Goal: Task Accomplishment & Management: Use online tool/utility

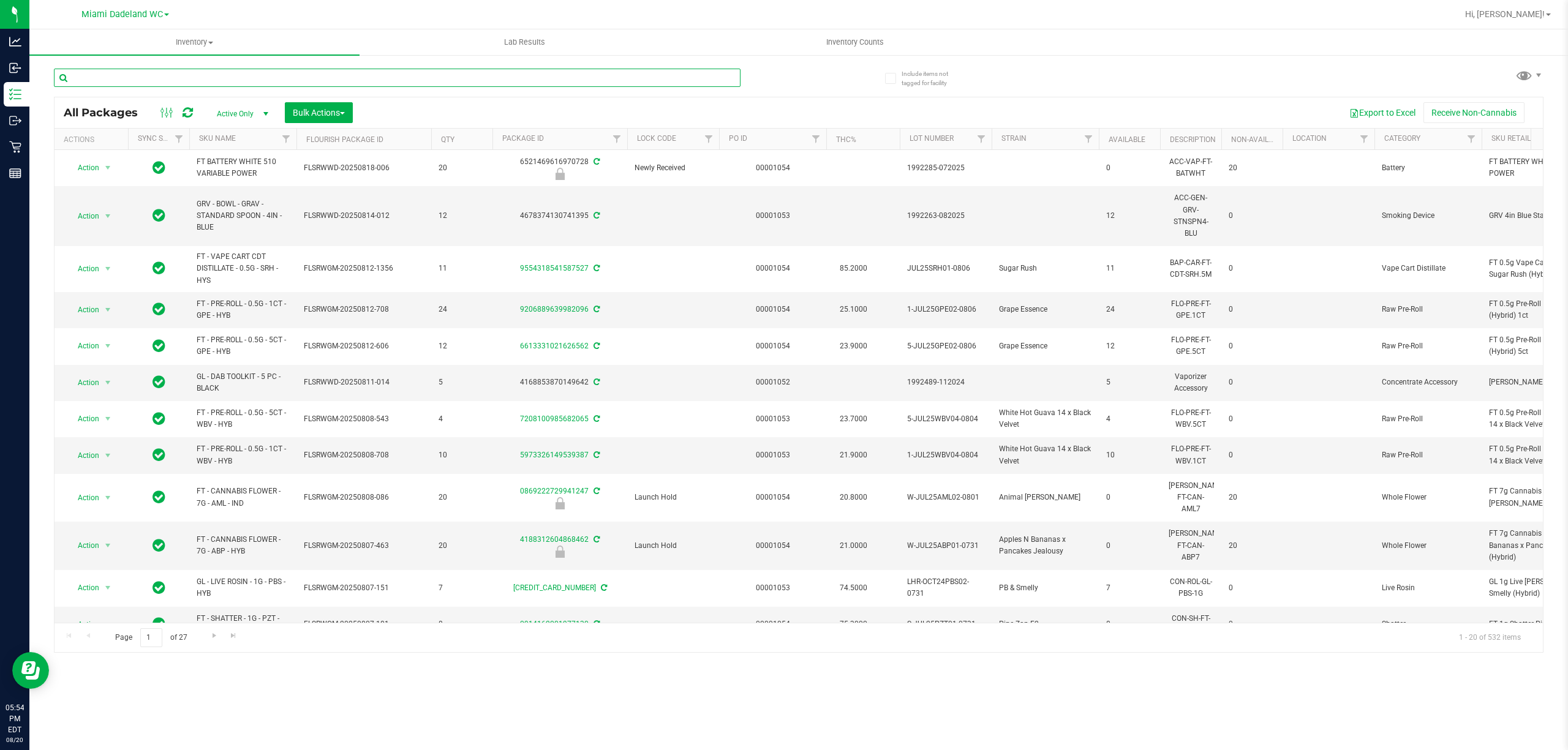
click at [255, 76] on input "text" at bounding box center [397, 78] width 686 height 19
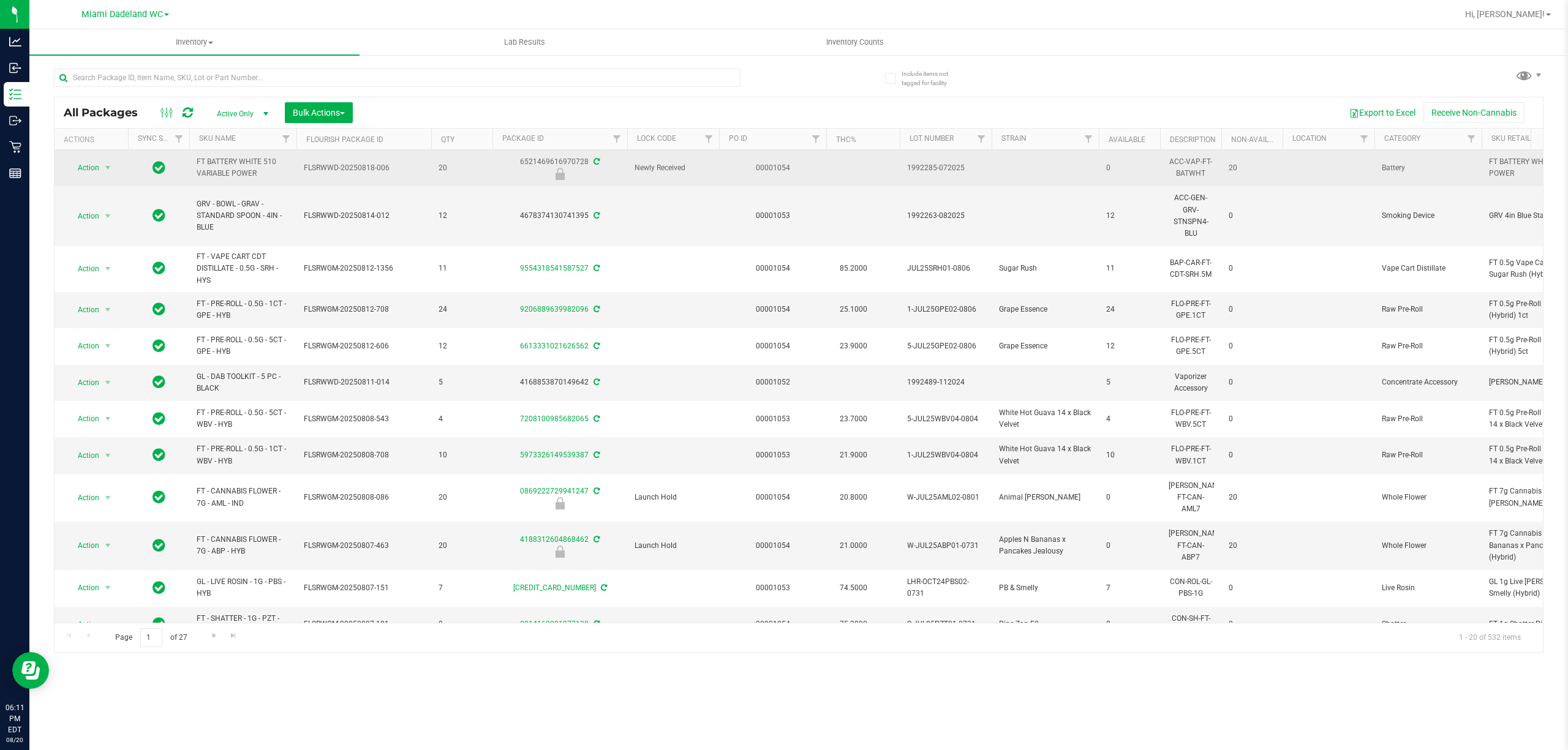
drag, startPoint x: 257, startPoint y: 175, endPoint x: 197, endPoint y: 161, distance: 61.6
click at [197, 161] on span "FT BATTERY WHITE 510 VARIABLE POWER" at bounding box center [243, 168] width 93 height 23
copy span "FT BATTERY WHITE 510 VARIABLE POWER"
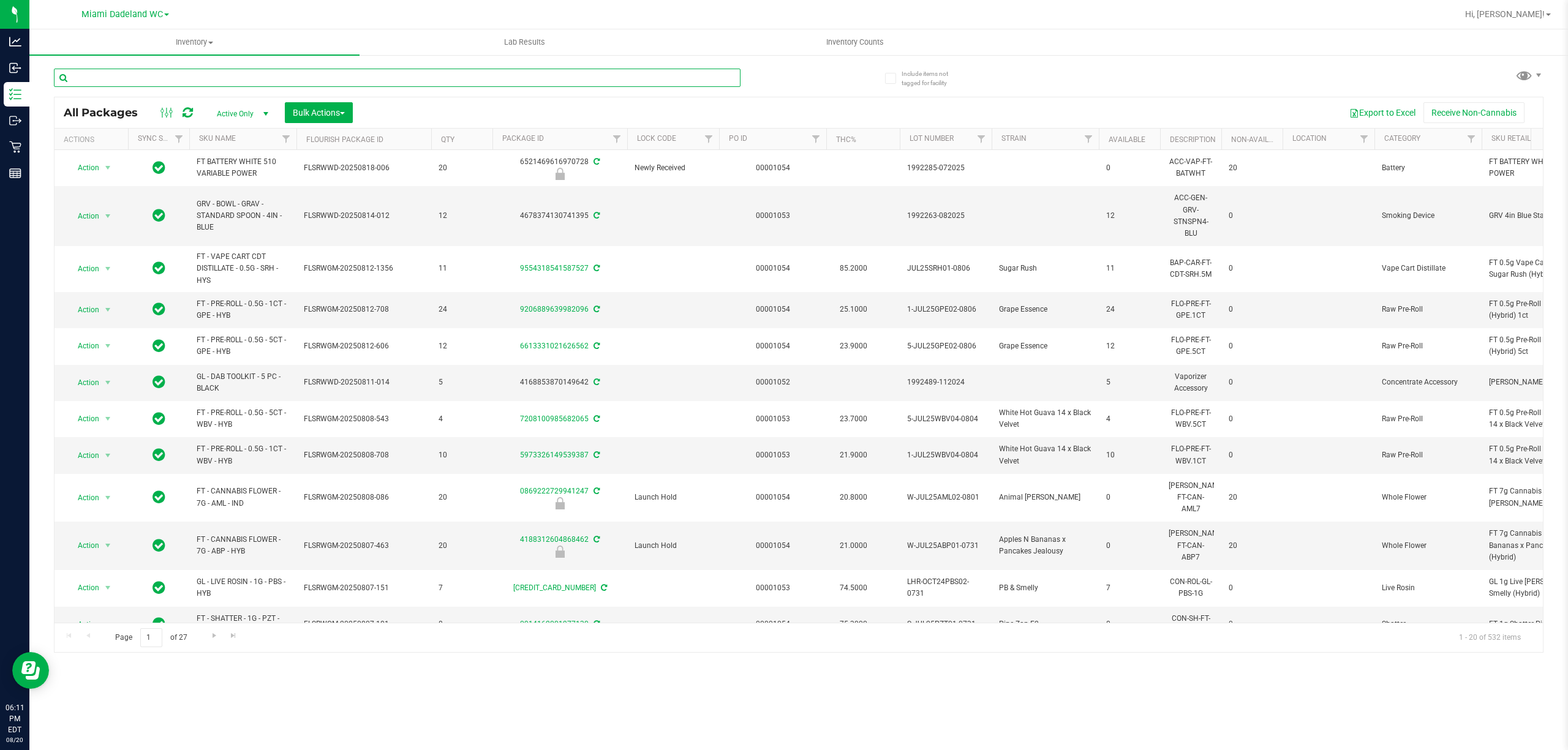
click at [191, 79] on input "text" at bounding box center [397, 78] width 686 height 19
paste input "FT BATTERY WHITE 510 VARIABLE POWER"
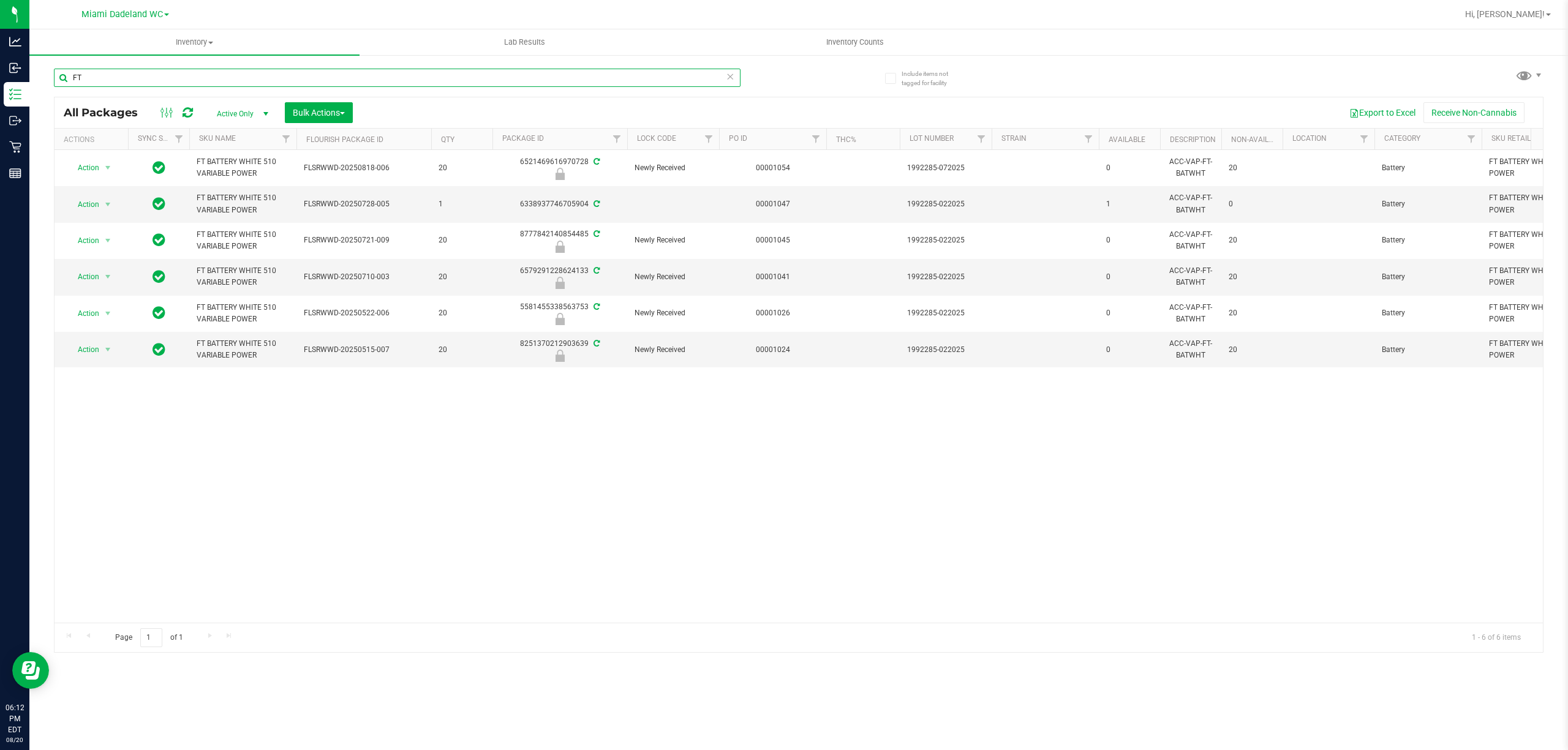
type input "F"
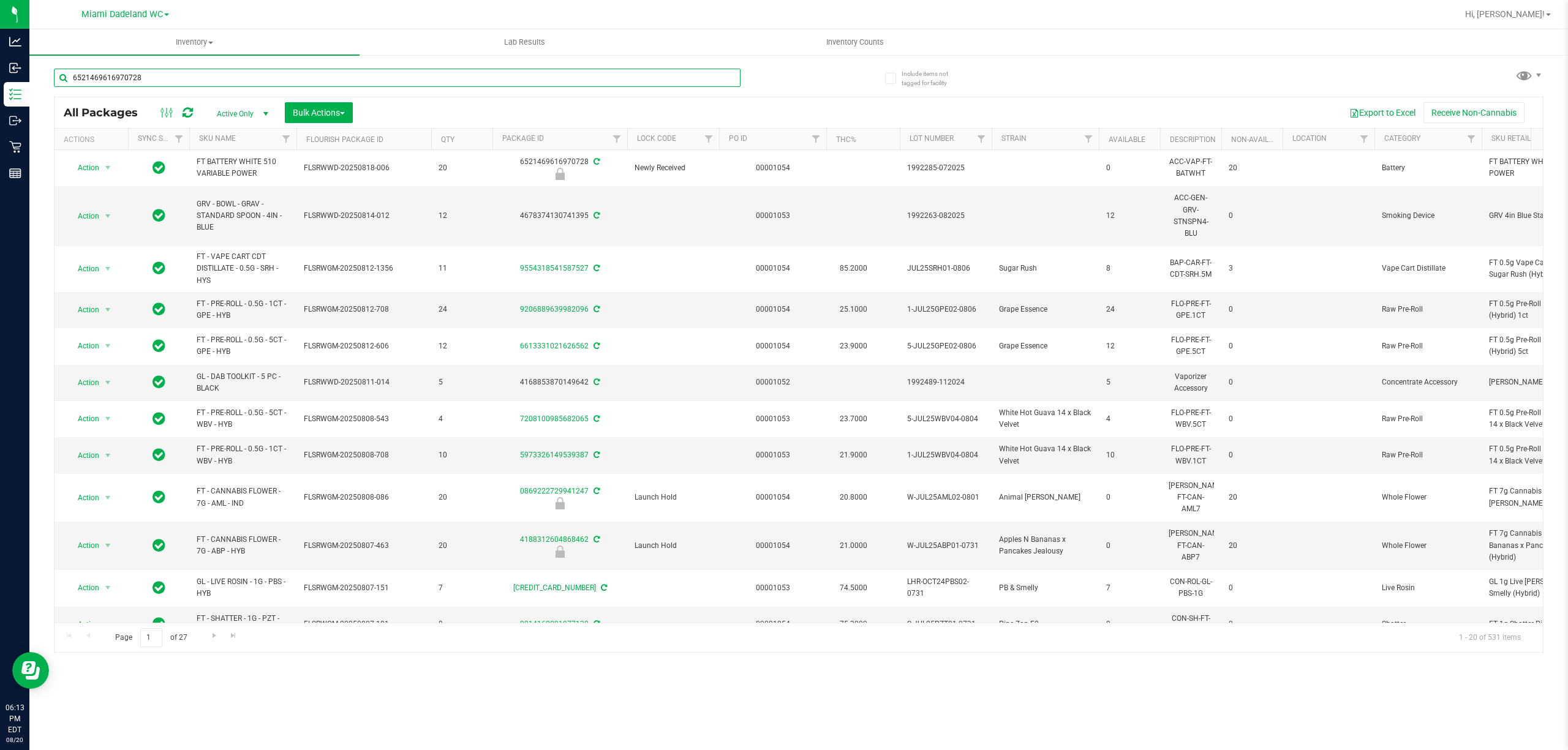
type input "6521469616970728"
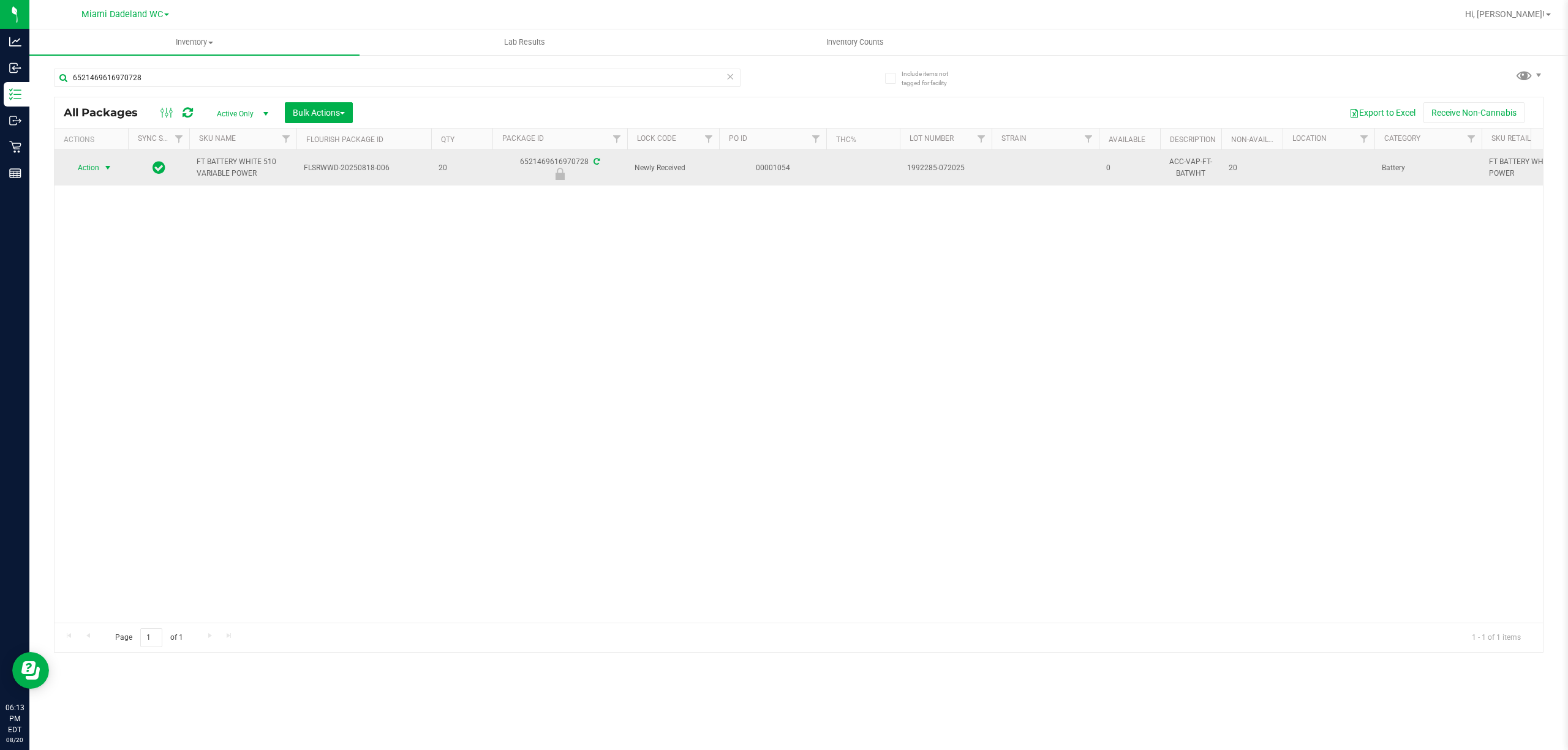
click at [94, 171] on span "Action" at bounding box center [83, 167] width 33 height 17
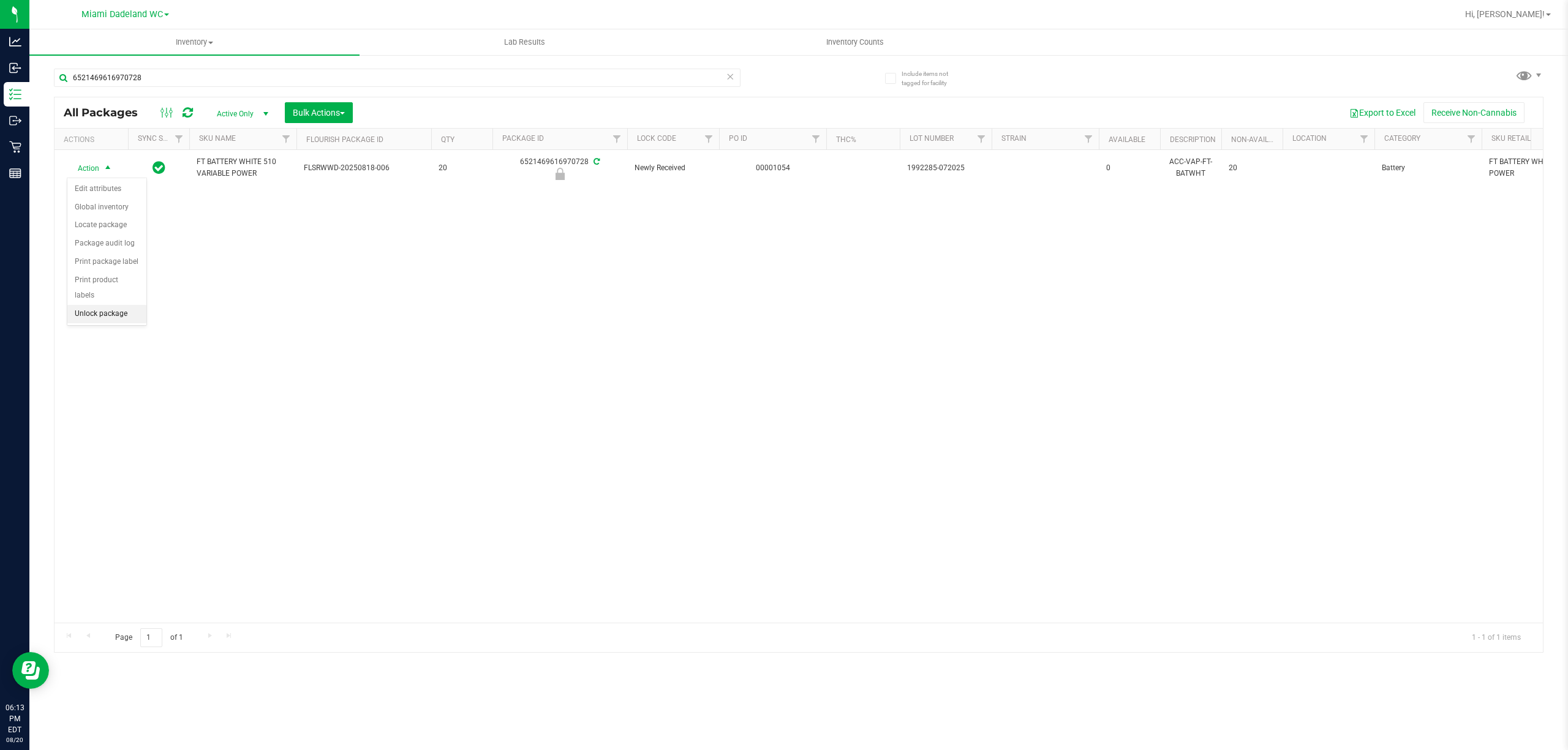
click at [104, 317] on li "Unlock package" at bounding box center [107, 314] width 79 height 19
